Goal: Task Accomplishment & Management: Use online tool/utility

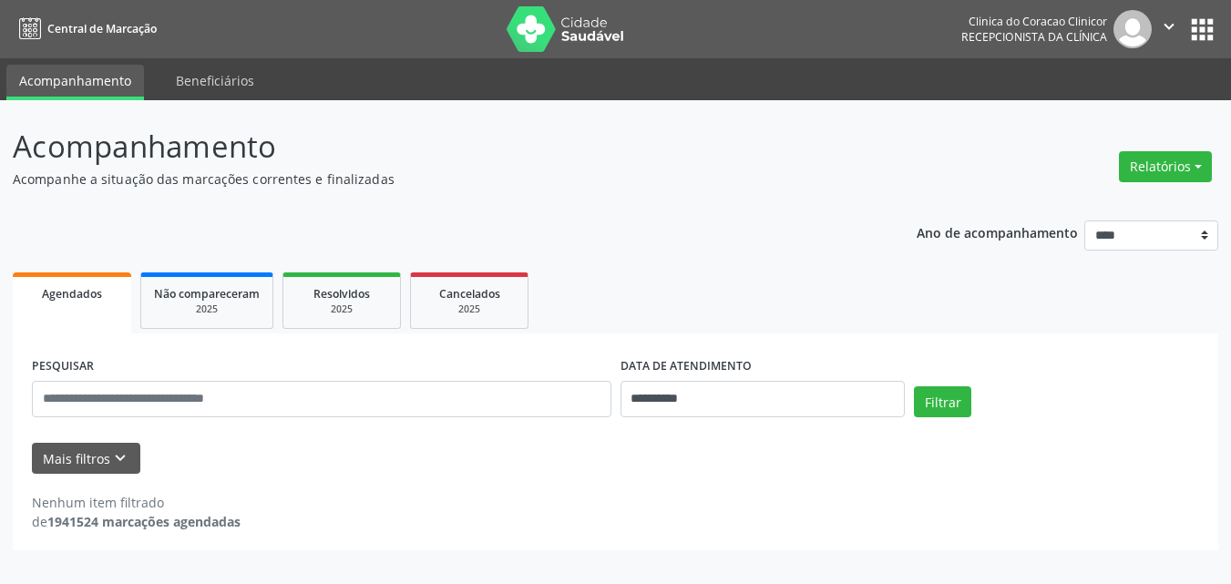
click at [1175, 169] on button "Relatórios" at bounding box center [1165, 166] width 93 height 31
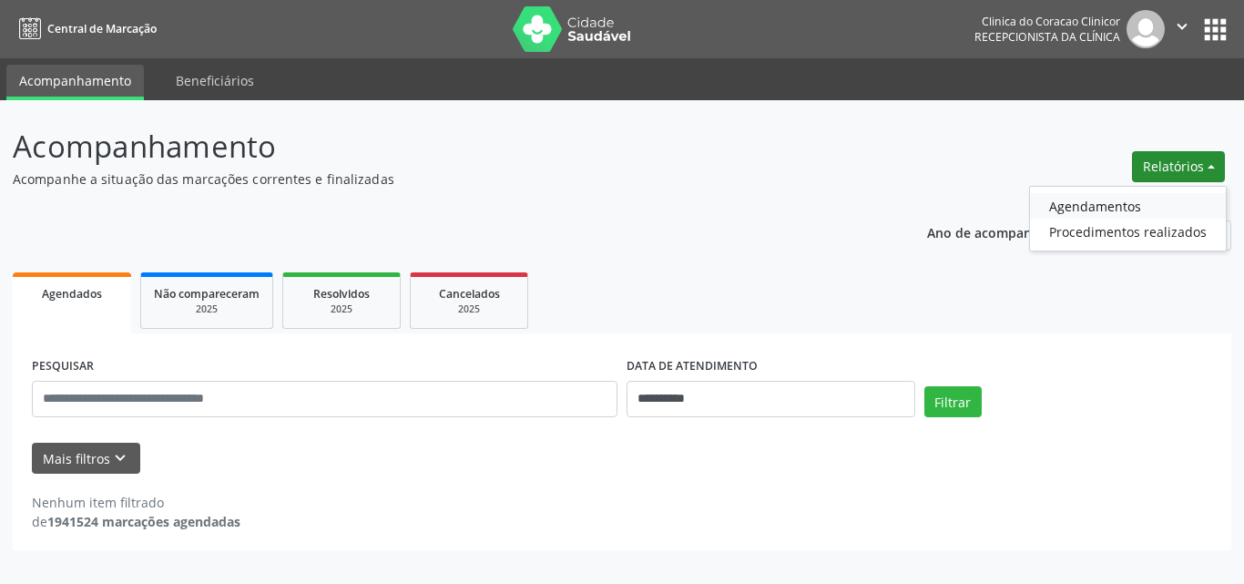
click at [1058, 210] on link "Agendamentos" at bounding box center [1128, 206] width 196 height 26
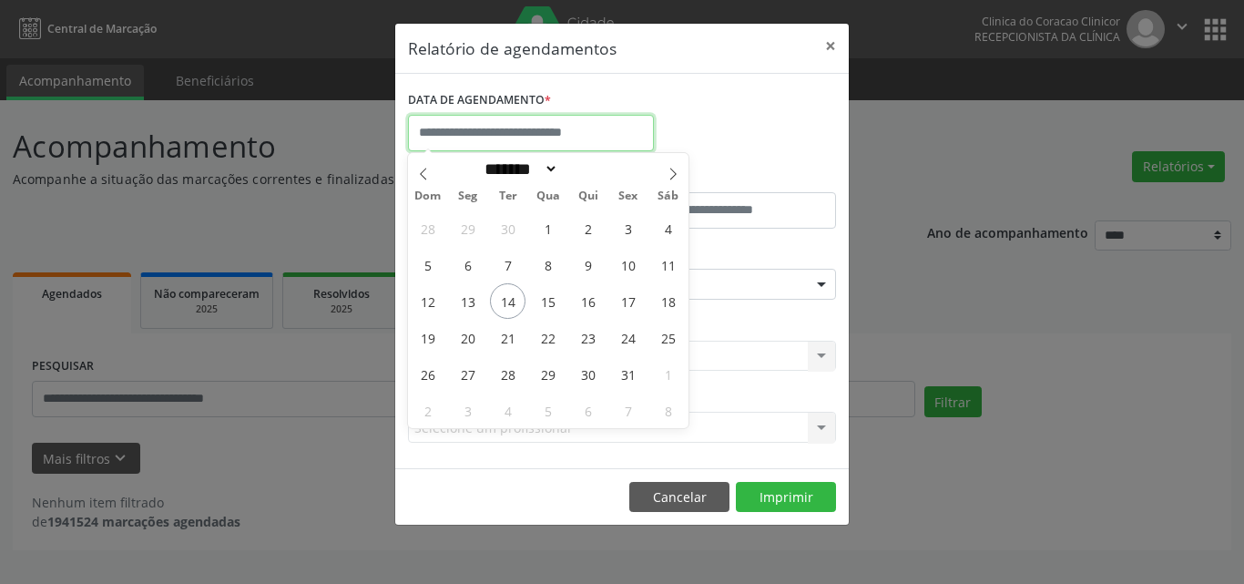
click at [517, 135] on input "text" at bounding box center [531, 133] width 246 height 36
click at [668, 298] on span "18" at bounding box center [668, 301] width 36 height 36
type input "**********"
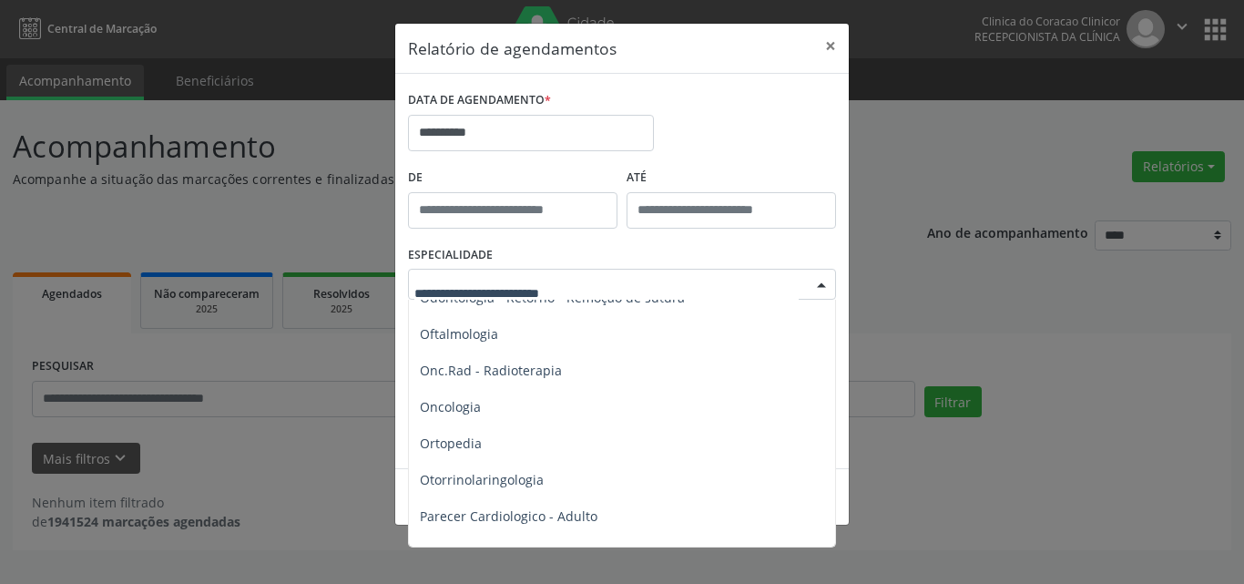
scroll to position [2551, 0]
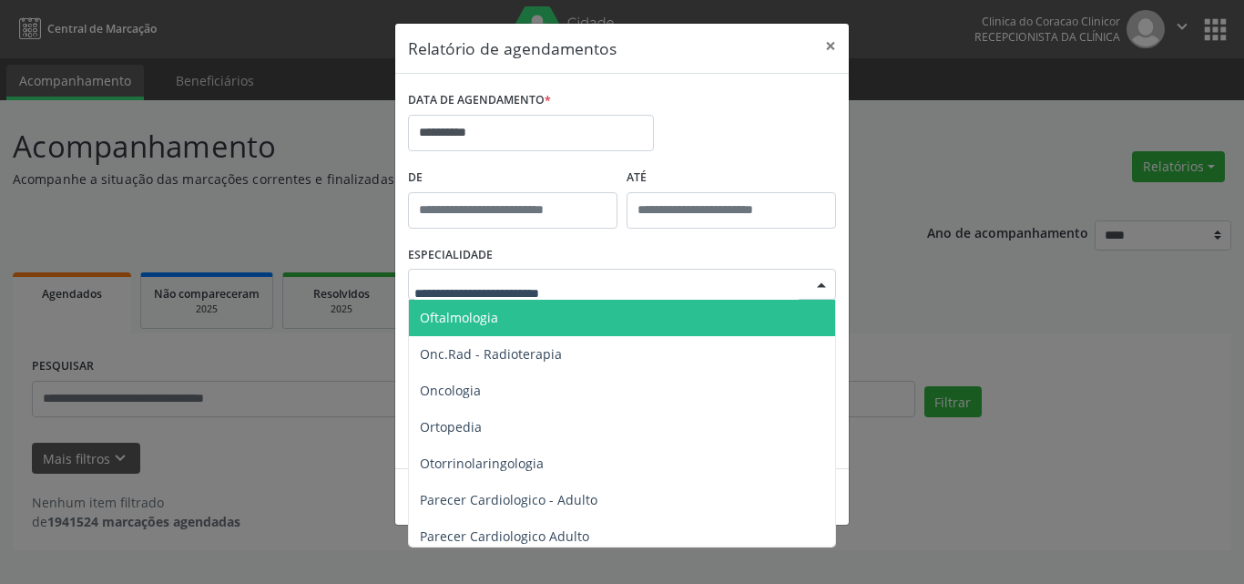
click at [512, 329] on span "Oftalmologia" at bounding box center [623, 318] width 429 height 36
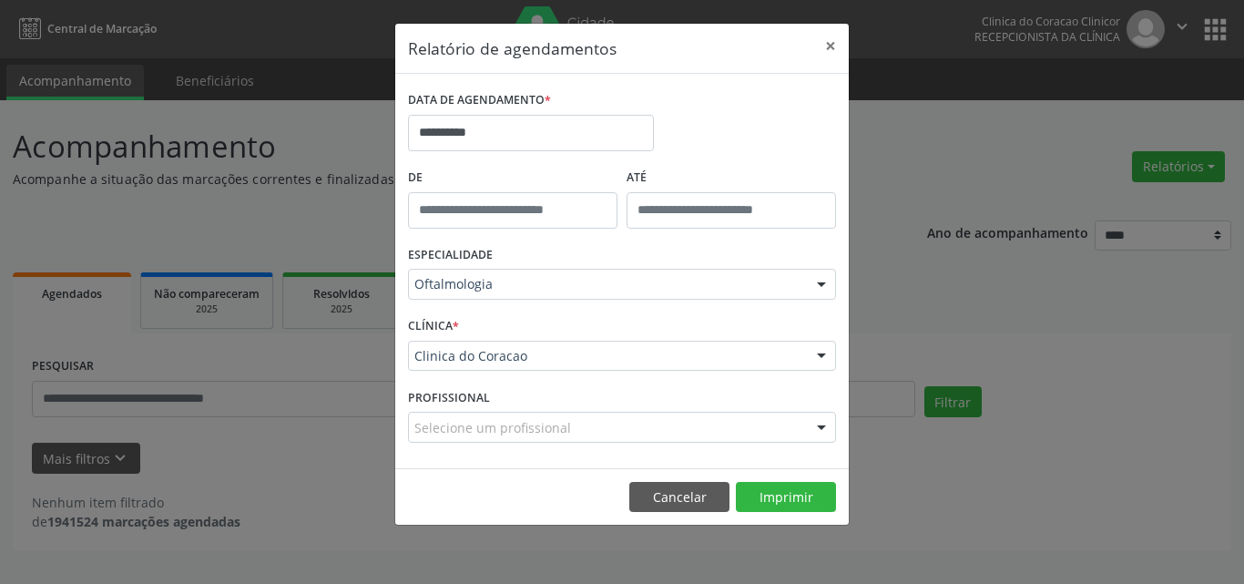
click at [629, 436] on div "Selecione um profissional" at bounding box center [622, 427] width 428 height 31
click at [619, 414] on div at bounding box center [622, 427] width 428 height 31
click at [616, 384] on span "Não há nenhuma opção para ser exibida." at bounding box center [622, 393] width 426 height 36
click at [600, 397] on span "Não há nenhuma opção para ser exibida." at bounding box center [622, 393] width 426 height 36
click at [595, 365] on div "Clinica do Coracao" at bounding box center [622, 356] width 428 height 31
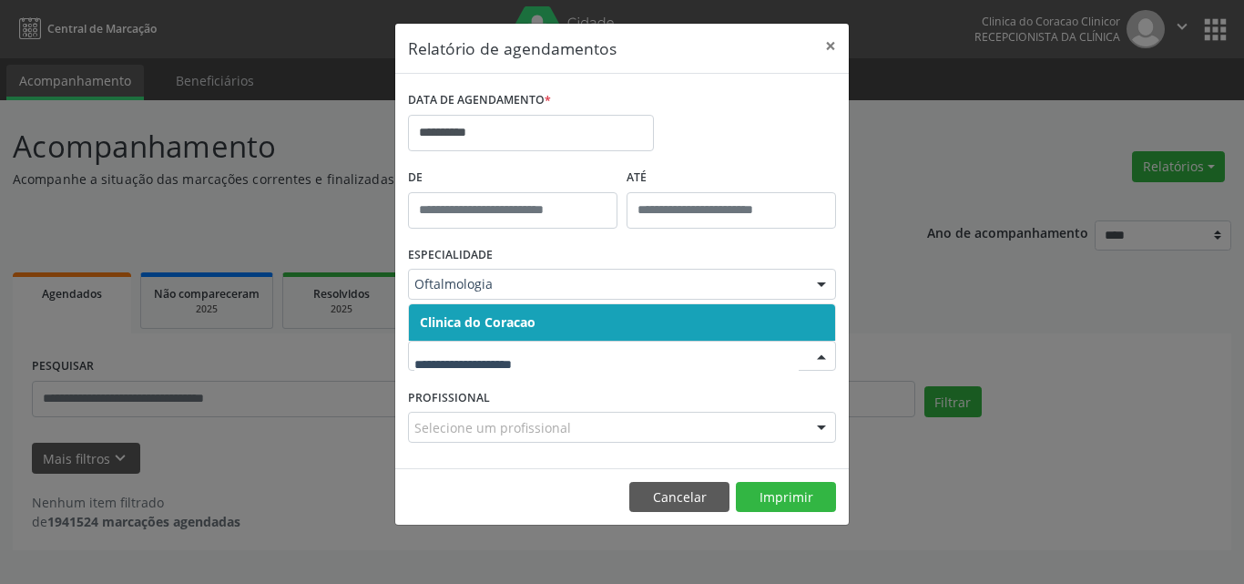
click at [604, 316] on span "Clinica do Coracao" at bounding box center [622, 322] width 426 height 36
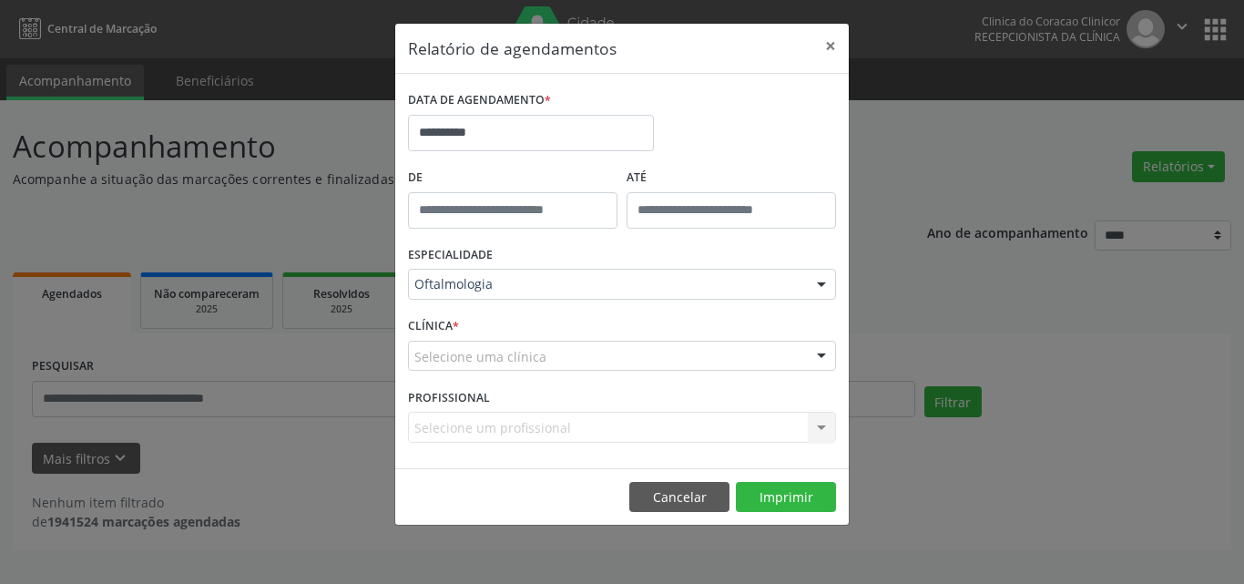
click at [581, 352] on div "Selecione uma clínica" at bounding box center [622, 356] width 428 height 31
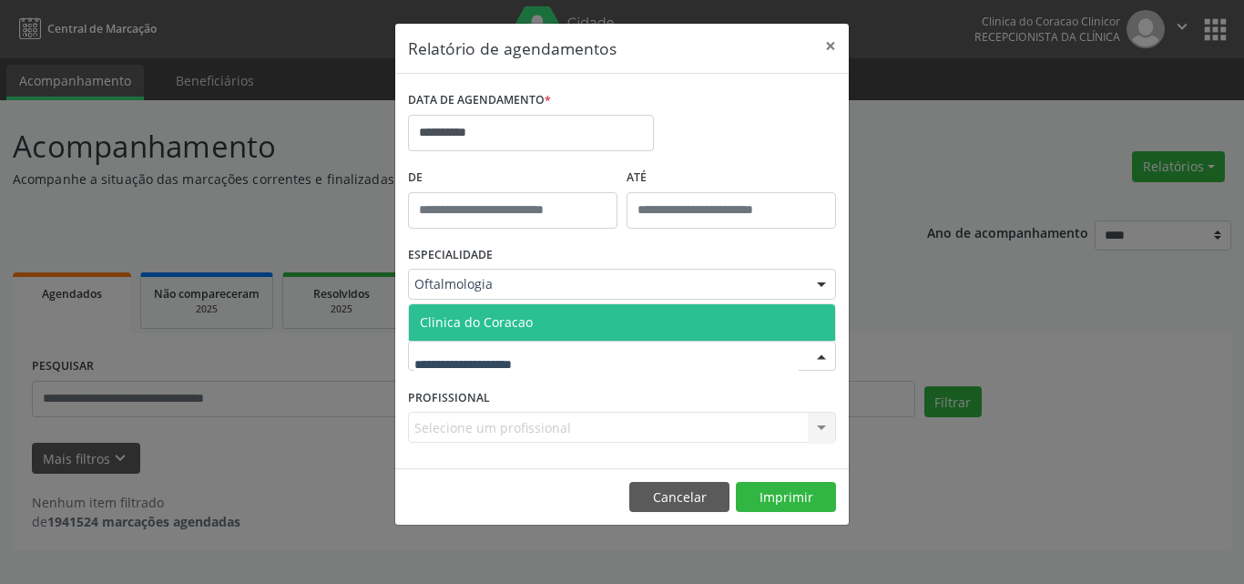
click at [593, 325] on span "Clinica do Coracao" at bounding box center [622, 322] width 426 height 36
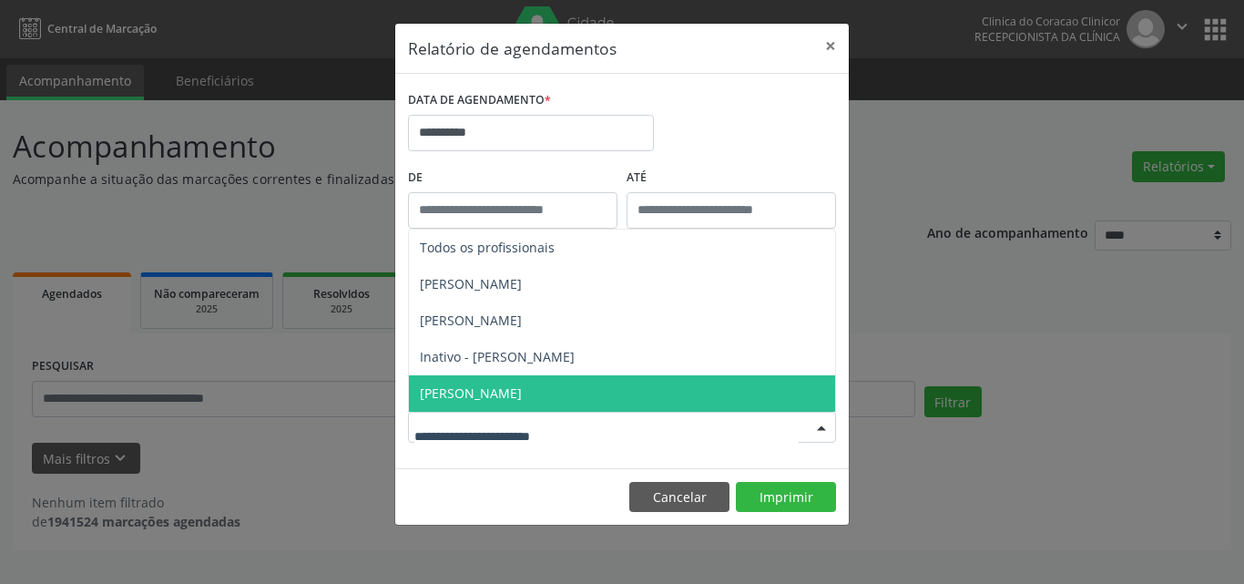
click at [522, 398] on span "[PERSON_NAME]" at bounding box center [471, 392] width 102 height 17
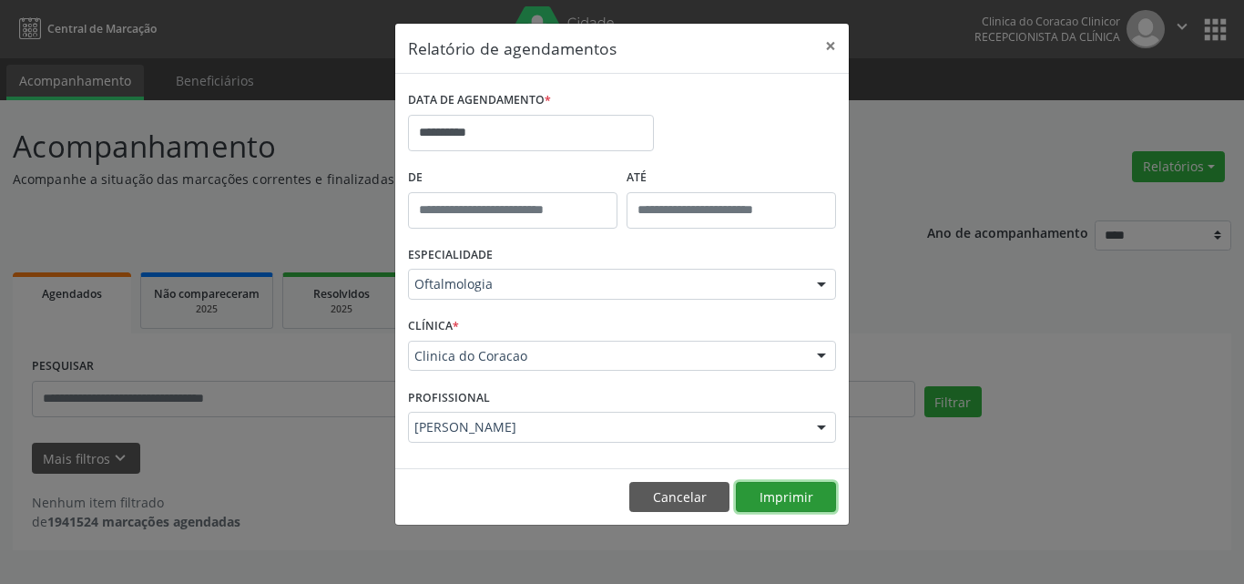
click at [791, 503] on button "Imprimir" at bounding box center [786, 497] width 100 height 31
